Goal: Task Accomplishment & Management: Use online tool/utility

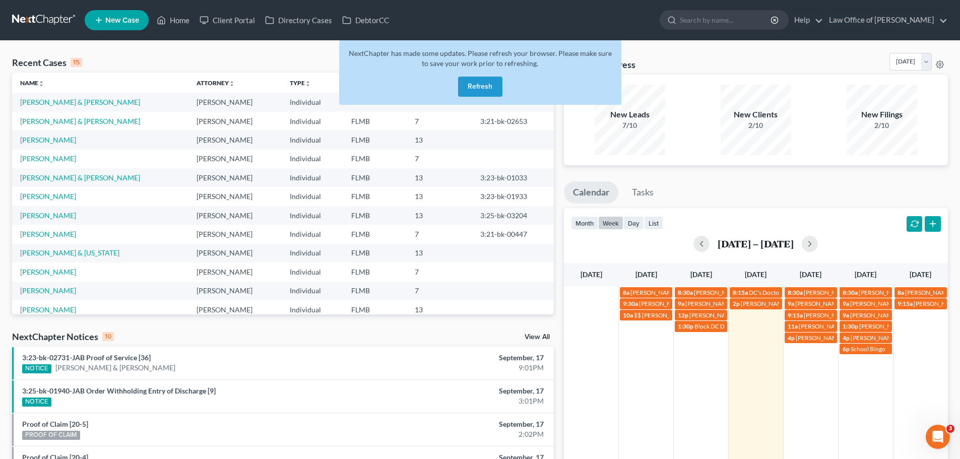
click at [477, 90] on button "Refresh" at bounding box center [480, 87] width 44 height 20
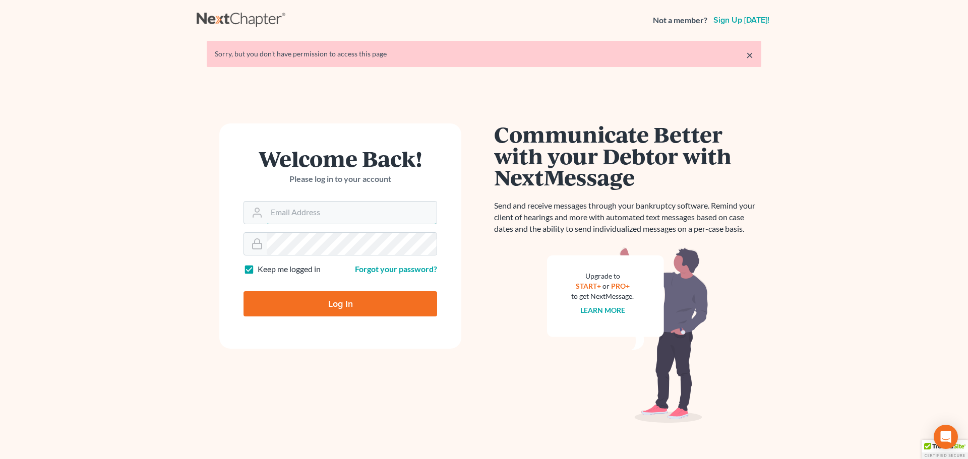
type input "[EMAIL_ADDRESS][DOMAIN_NAME]"
click at [367, 320] on form "Welcome Back! Please log in to your account Email Address alicialodcm@gmail.com…" at bounding box center [340, 235] width 242 height 225
click at [373, 223] on input "[EMAIL_ADDRESS][DOMAIN_NAME]" at bounding box center [352, 213] width 170 height 22
click at [307, 299] on input "Log In" at bounding box center [340, 303] width 194 height 25
type input "Thinking..."
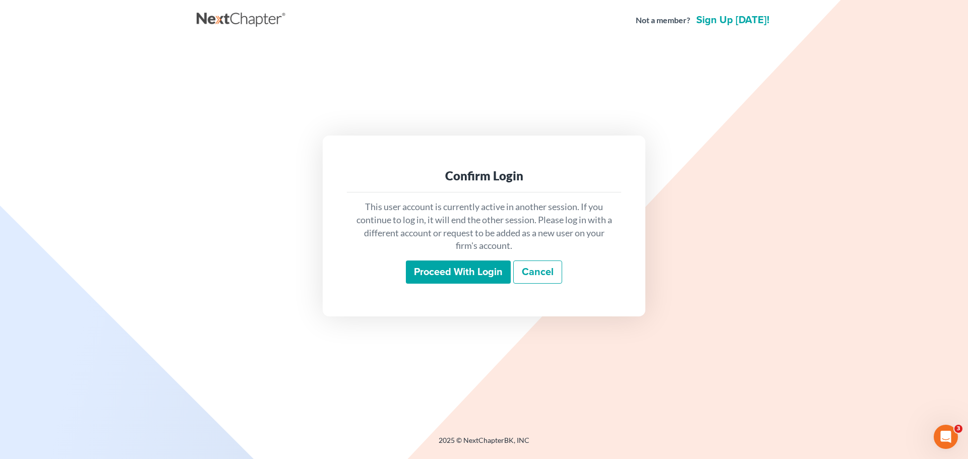
click at [455, 273] on input "Proceed with login" at bounding box center [458, 272] width 105 height 23
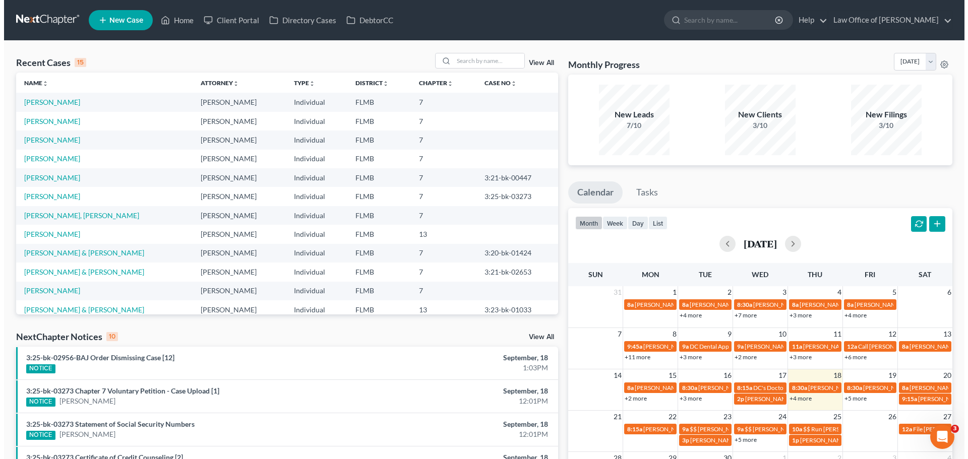
scroll to position [151, 0]
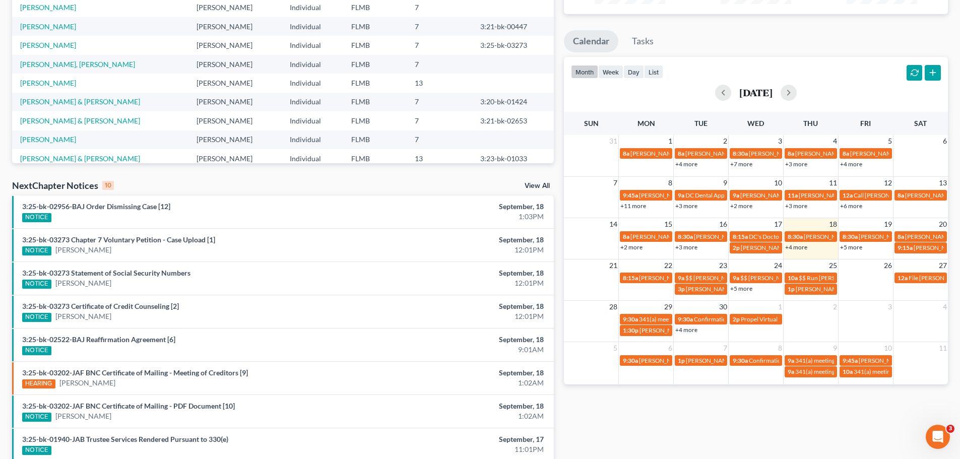
click at [799, 247] on link "+4 more" at bounding box center [796, 247] width 22 height 8
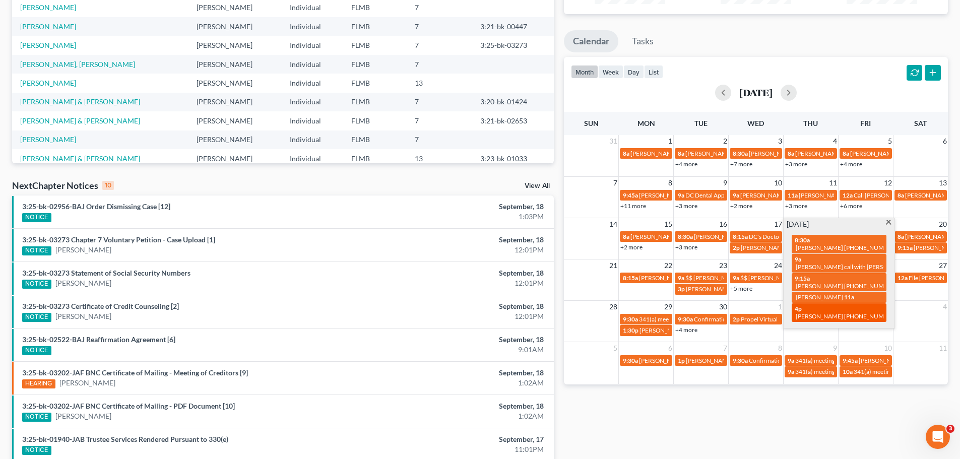
click at [827, 312] on span "[PERSON_NAME] [PHONE_NUMBER]" at bounding box center [847, 316] width 102 height 8
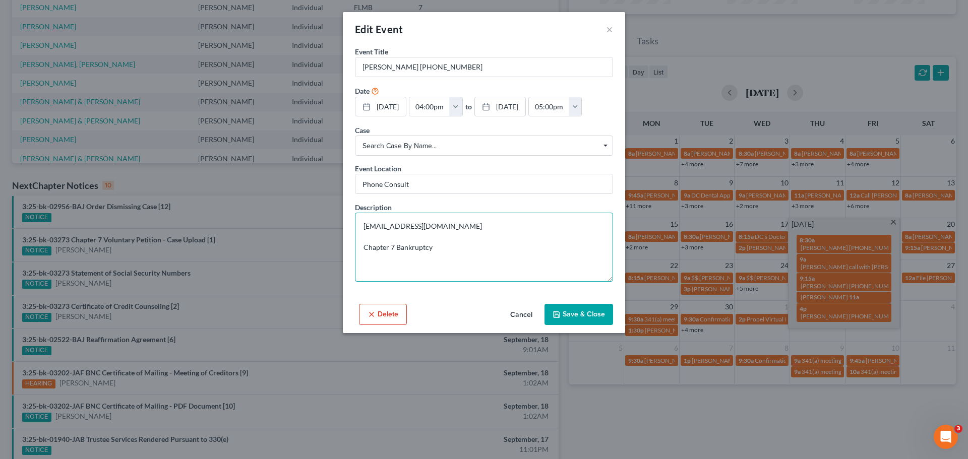
click at [506, 243] on textarea "Jlheck75@gmail.com Chapter 7 Bankruptcy" at bounding box center [484, 247] width 258 height 69
click at [459, 233] on textarea "Jlheck75@gmail.com Chapter 7 Bankruptcy" at bounding box center [484, 247] width 258 height 69
click at [461, 225] on textarea "Jlheck75@gmail.com Chapter 7 Bankruptcy" at bounding box center [484, 247] width 258 height 69
